Goal: Transaction & Acquisition: Download file/media

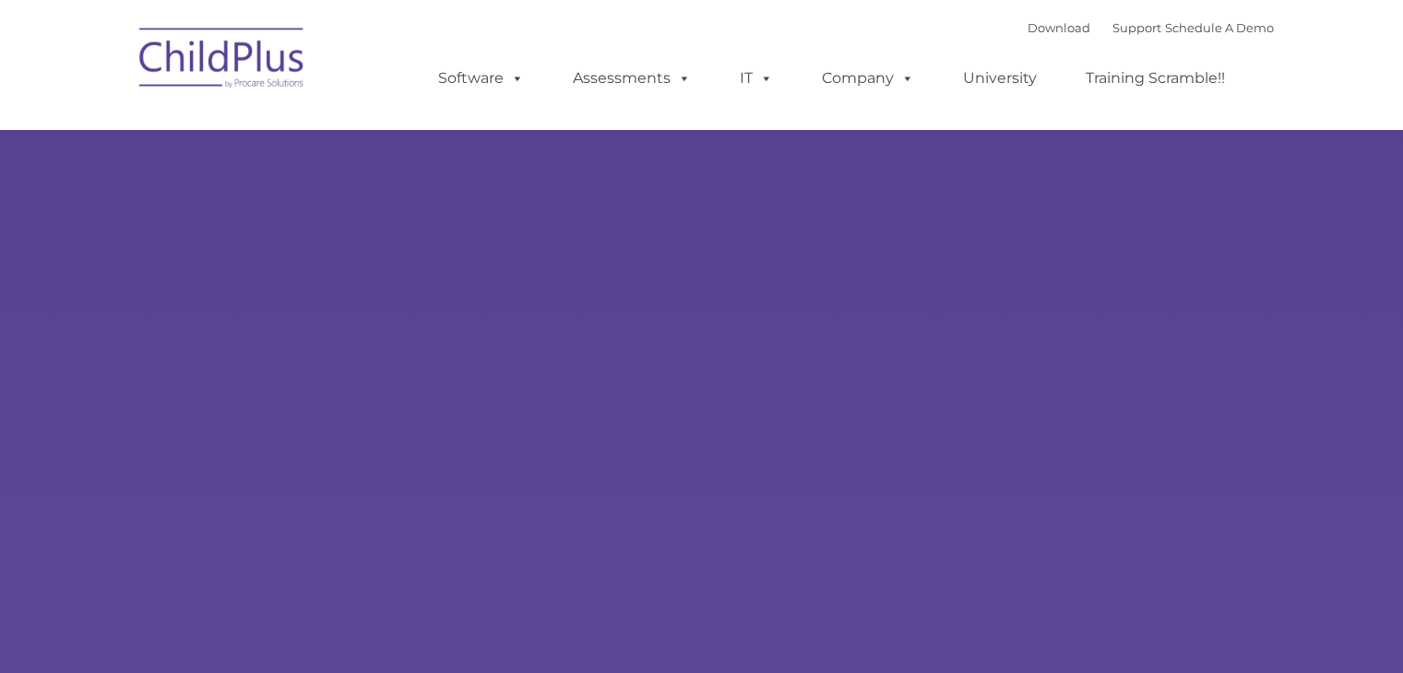
type input ""
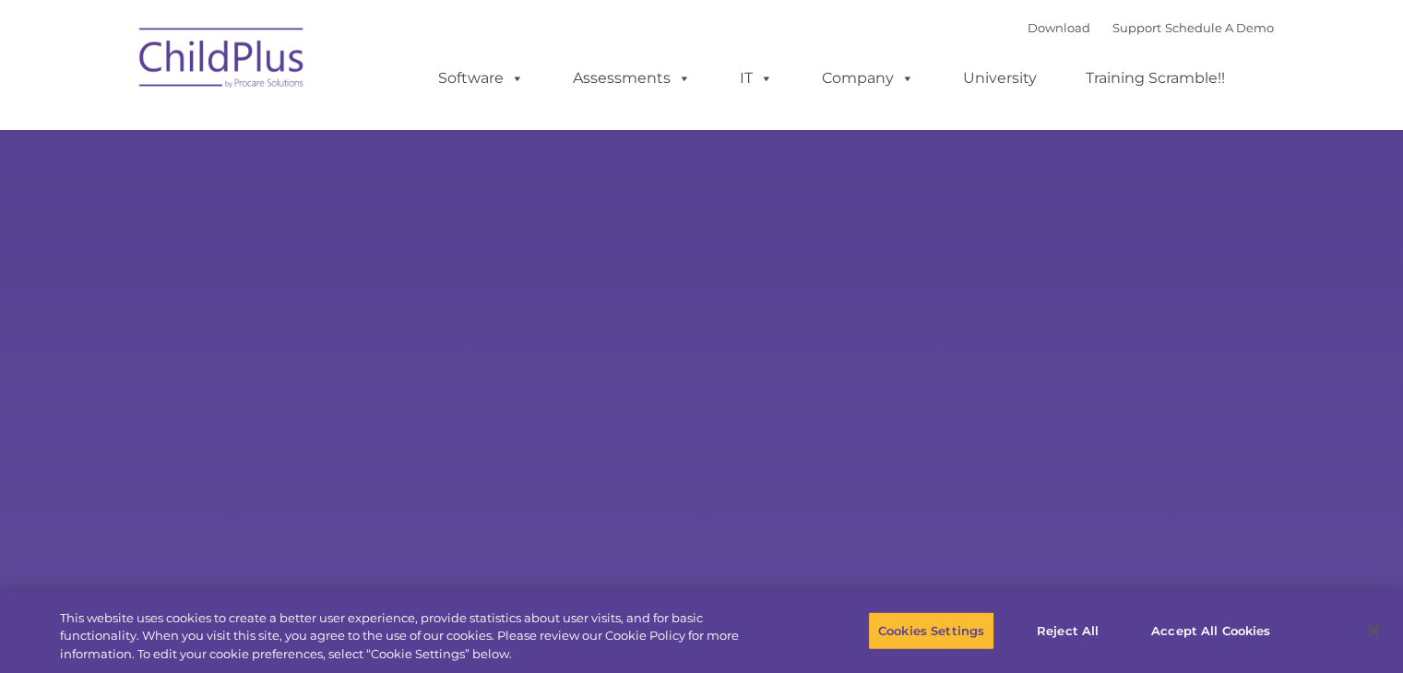
select select "MEDIUM"
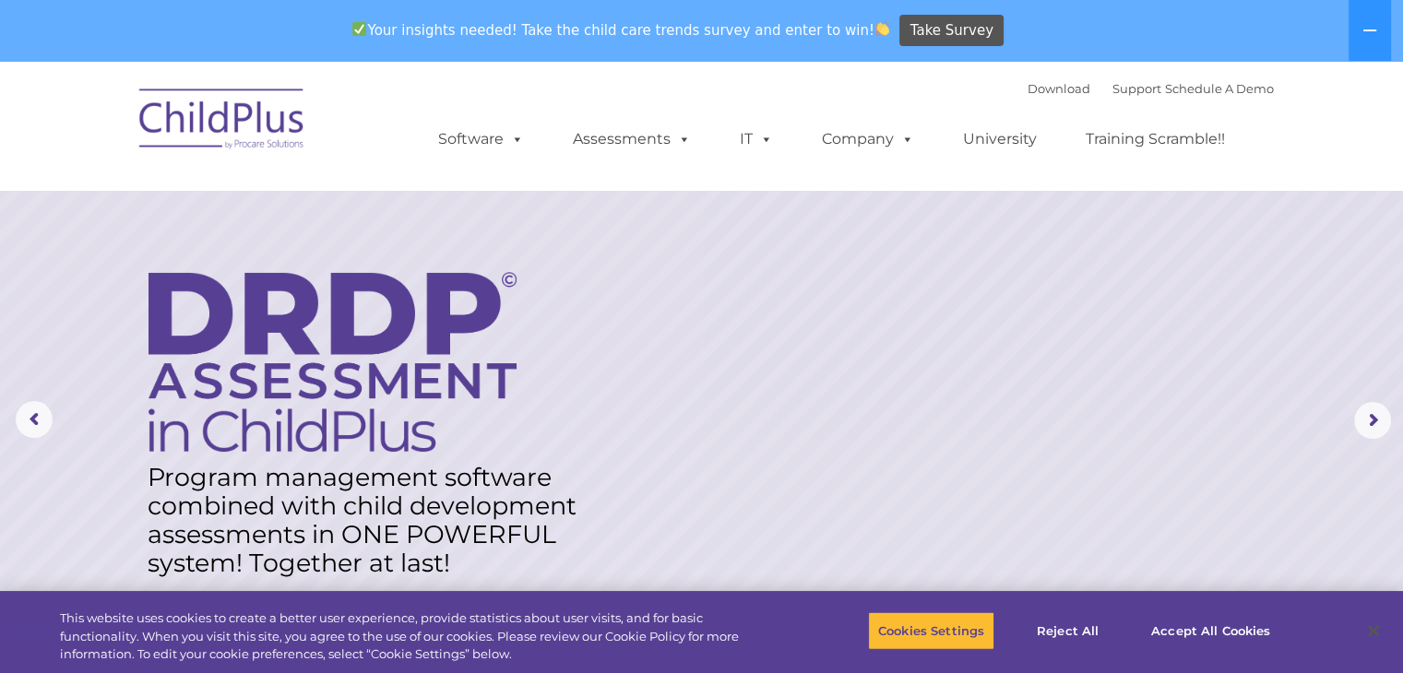
click at [288, 136] on img at bounding box center [222, 122] width 184 height 92
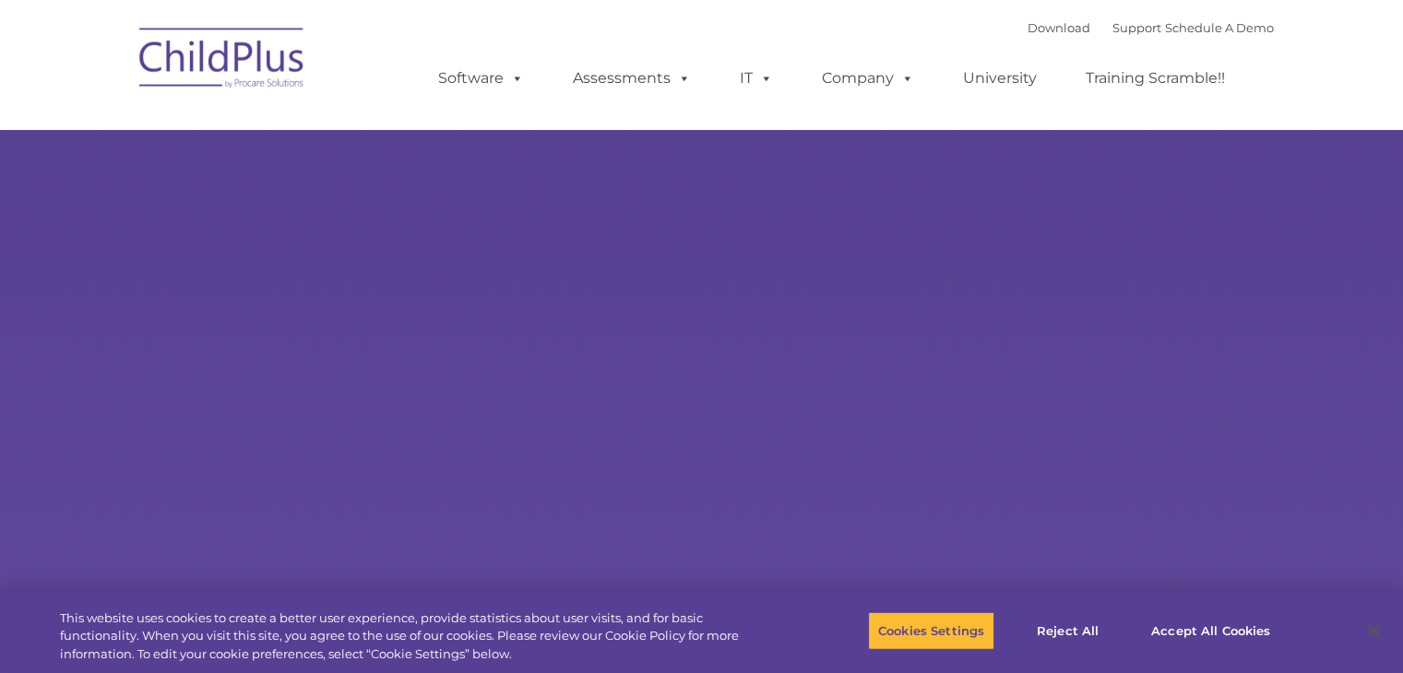
type input ""
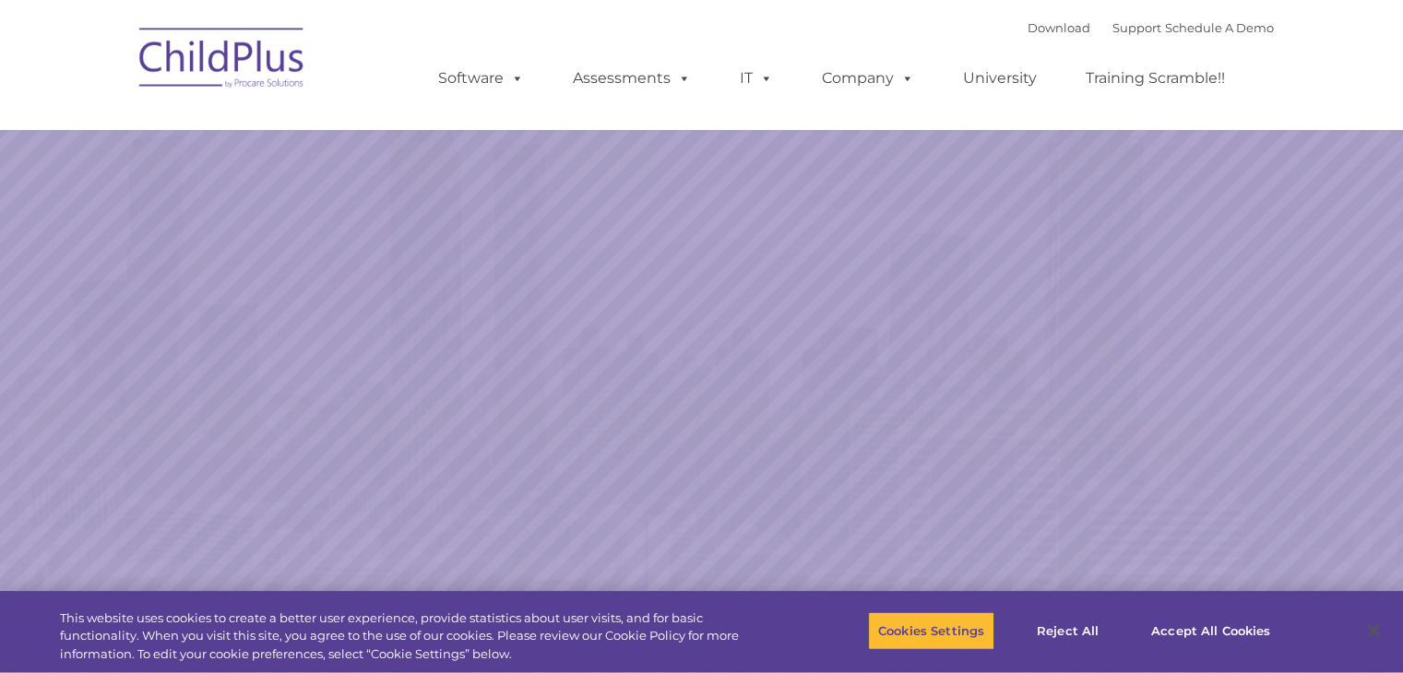
select select "MEDIUM"
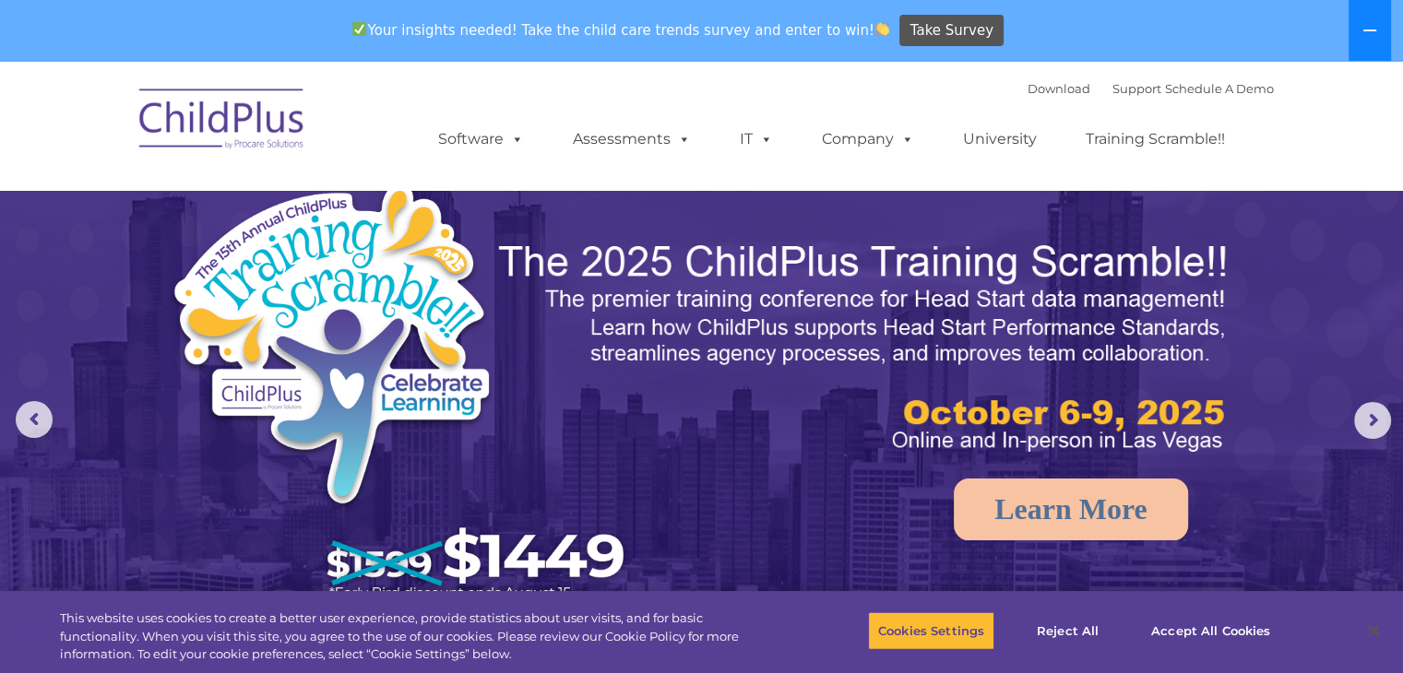
click at [1367, 23] on icon at bounding box center [1369, 30] width 15 height 15
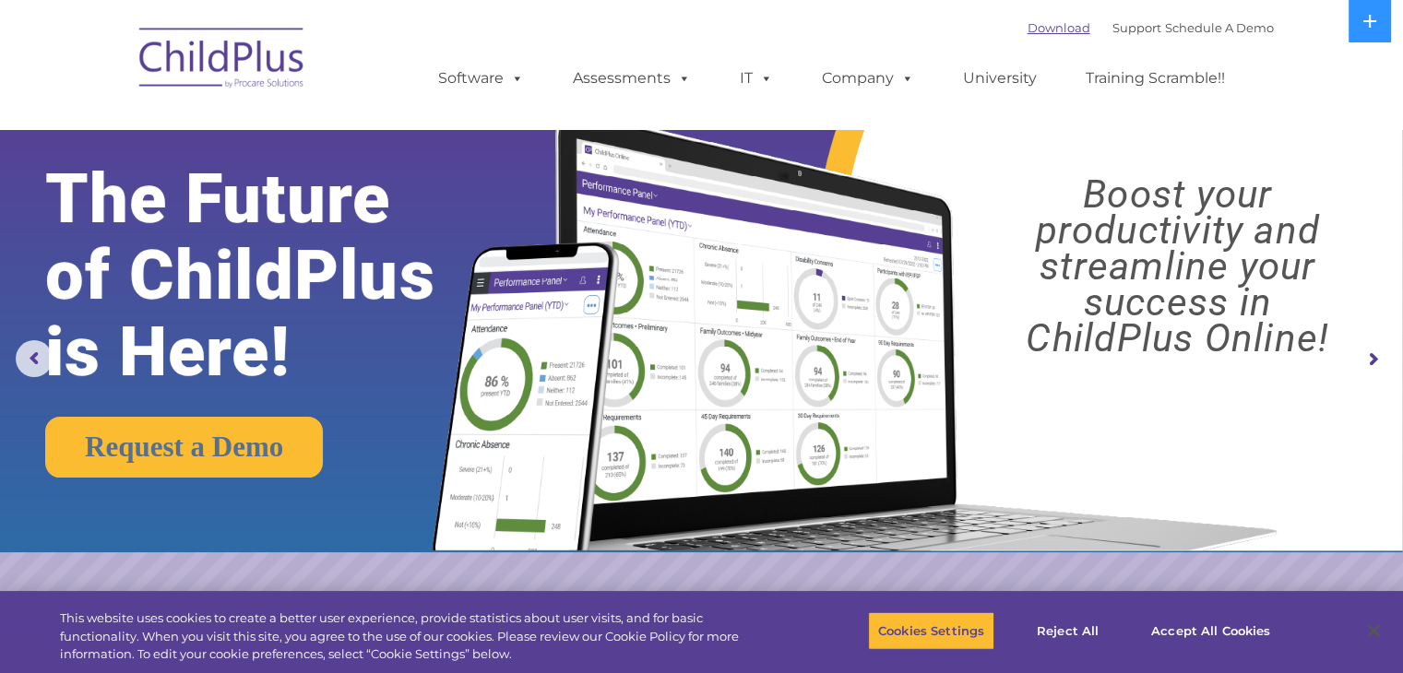
click at [1028, 27] on link "Download" at bounding box center [1059, 27] width 63 height 15
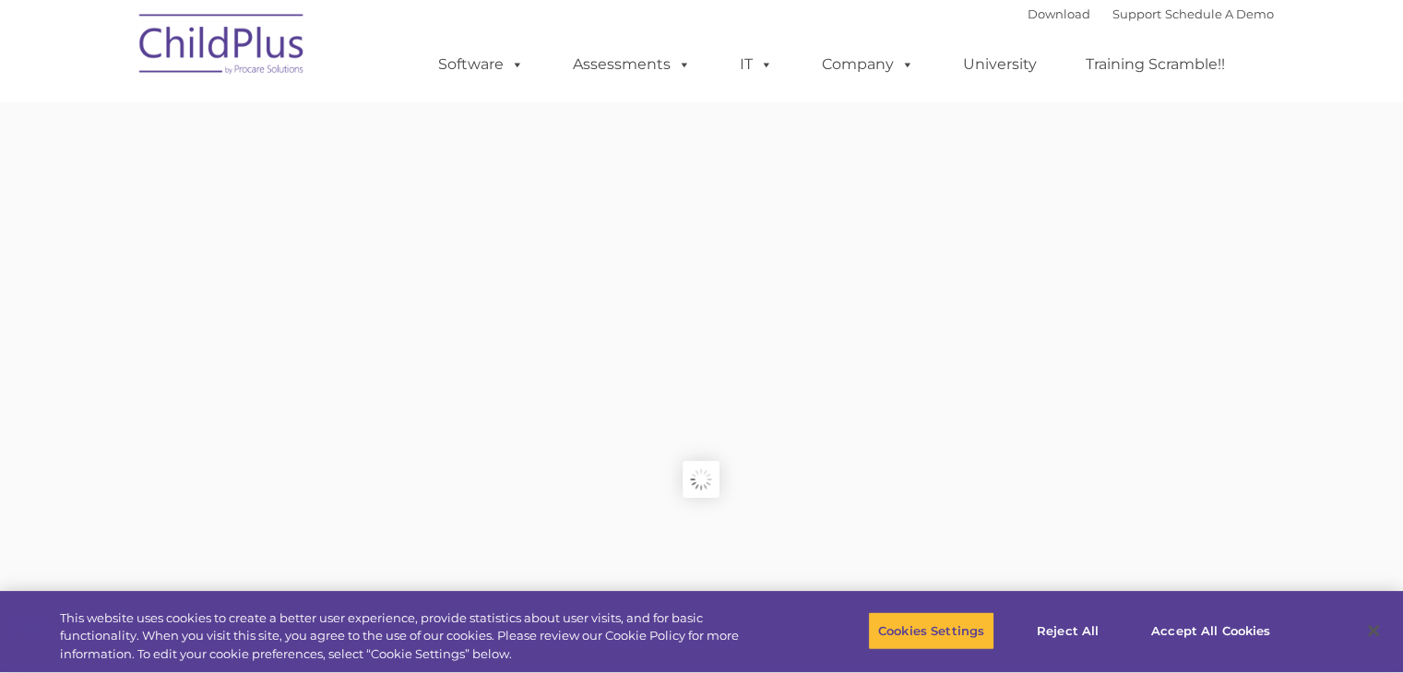
type input ""
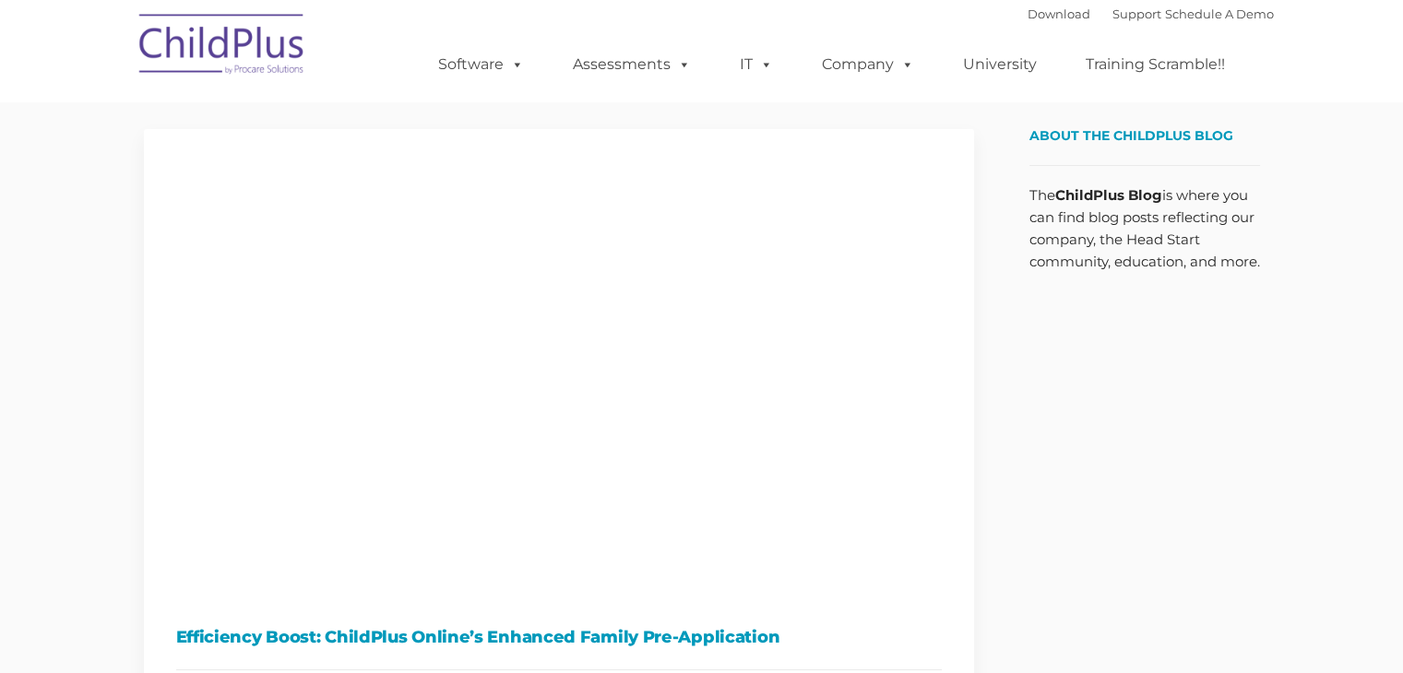
type input ""
